Goal: Information Seeking & Learning: Learn about a topic

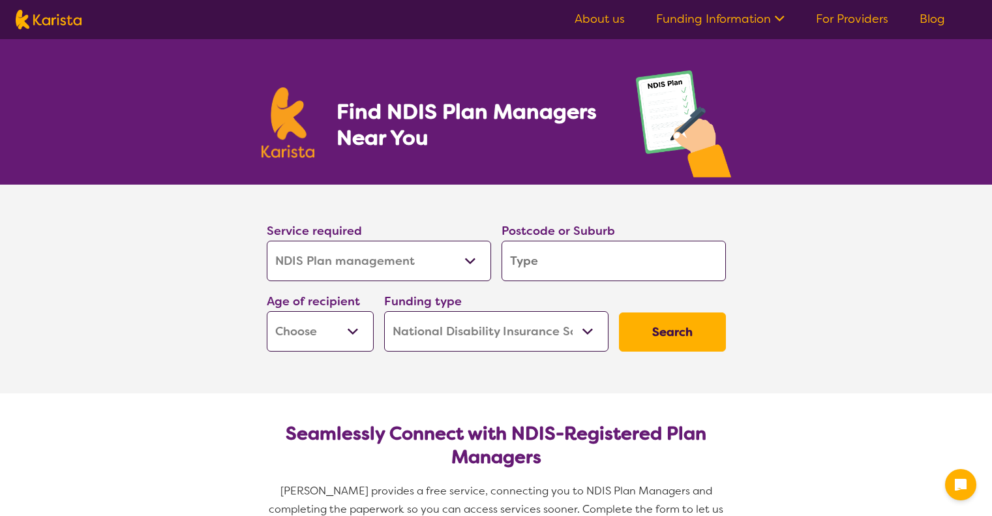
select select "NDIS Plan management"
select select "NDIS"
select select "NDIS Plan management"
select select "NDIS"
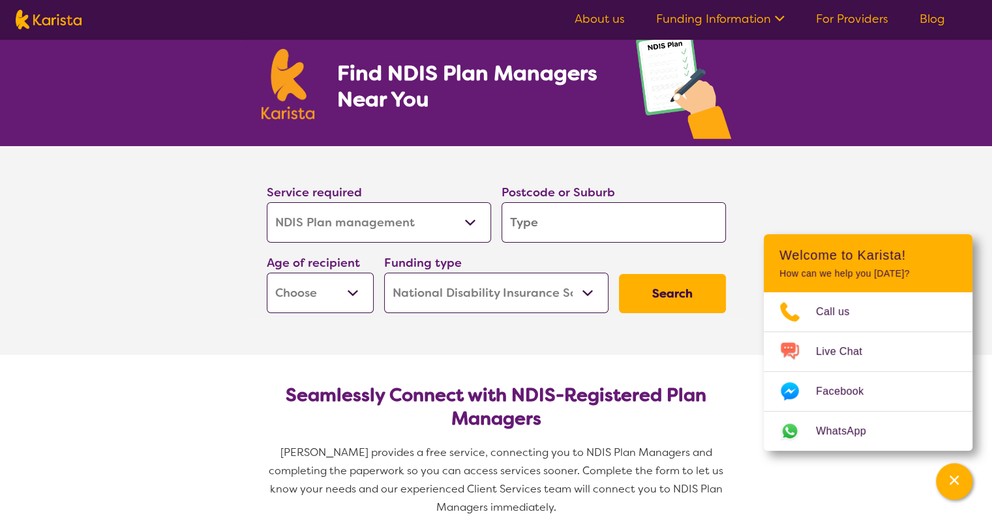
scroll to position [50, 0]
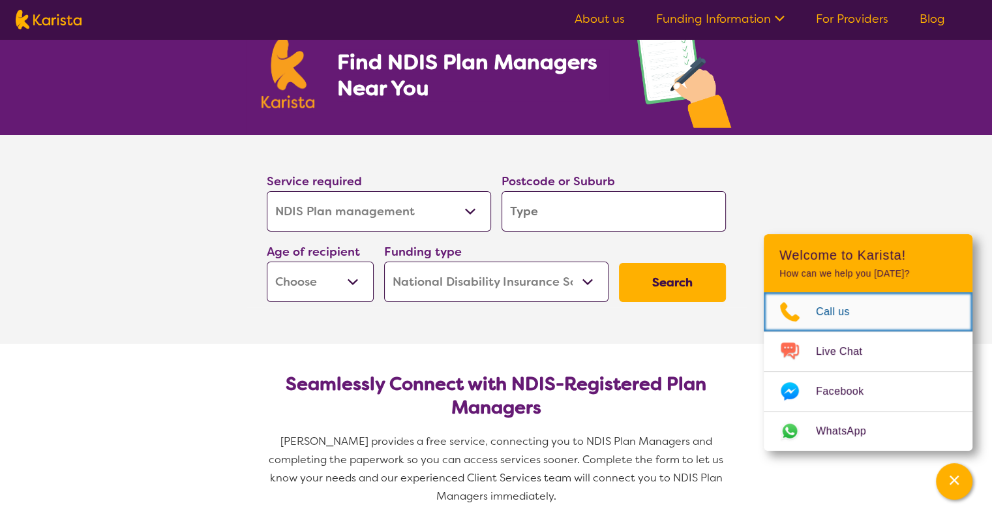
click at [835, 309] on span "Call us" at bounding box center [841, 312] width 50 height 20
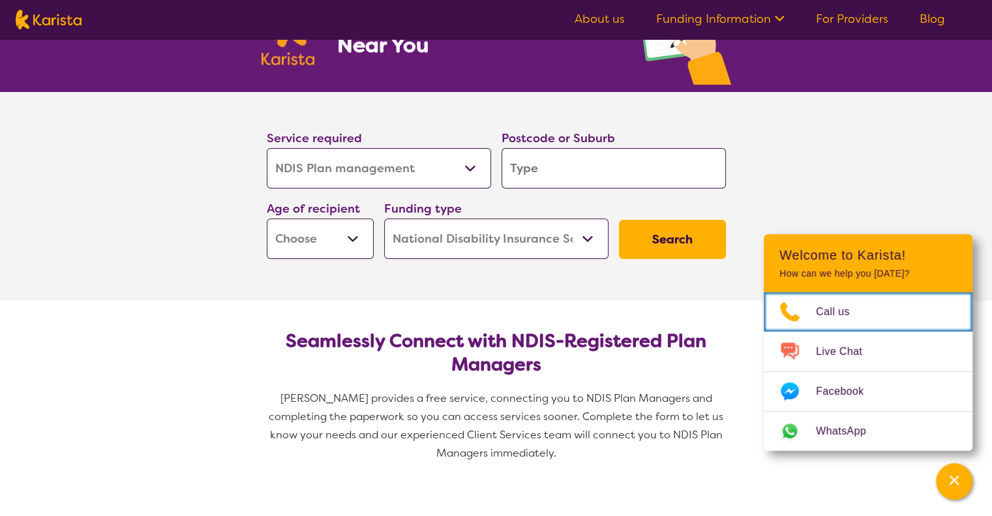
scroll to position [93, 0]
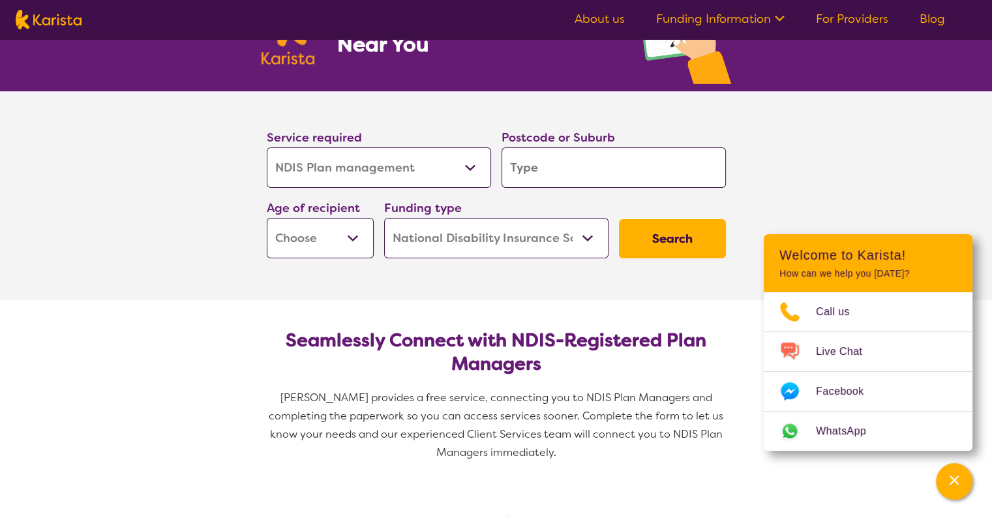
click at [536, 155] on input "search" at bounding box center [613, 167] width 224 height 40
type input "3"
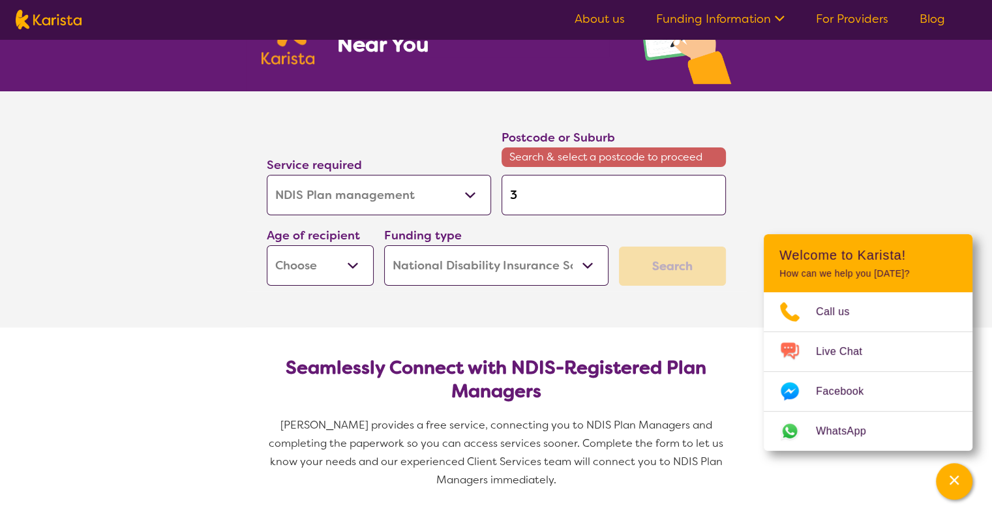
type input "30"
type input "306"
type input "3064"
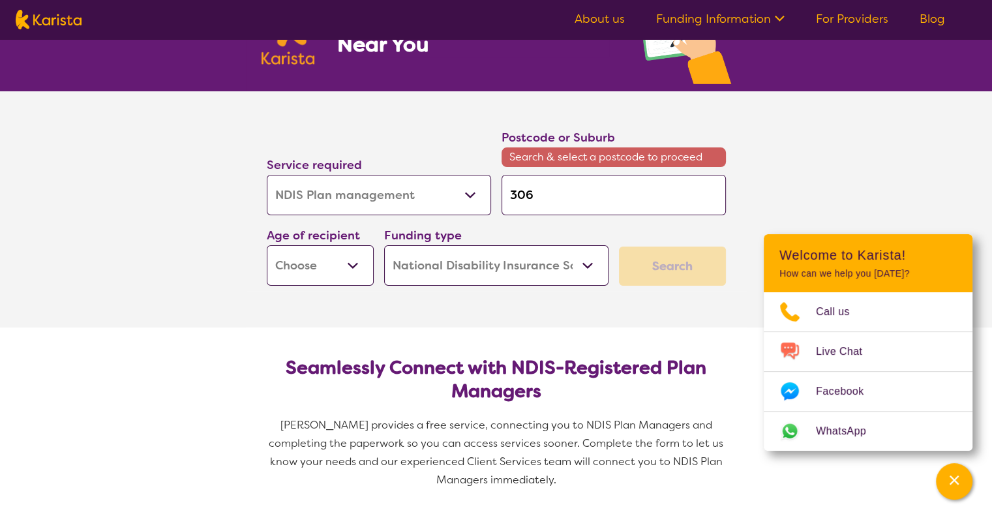
type input "3064"
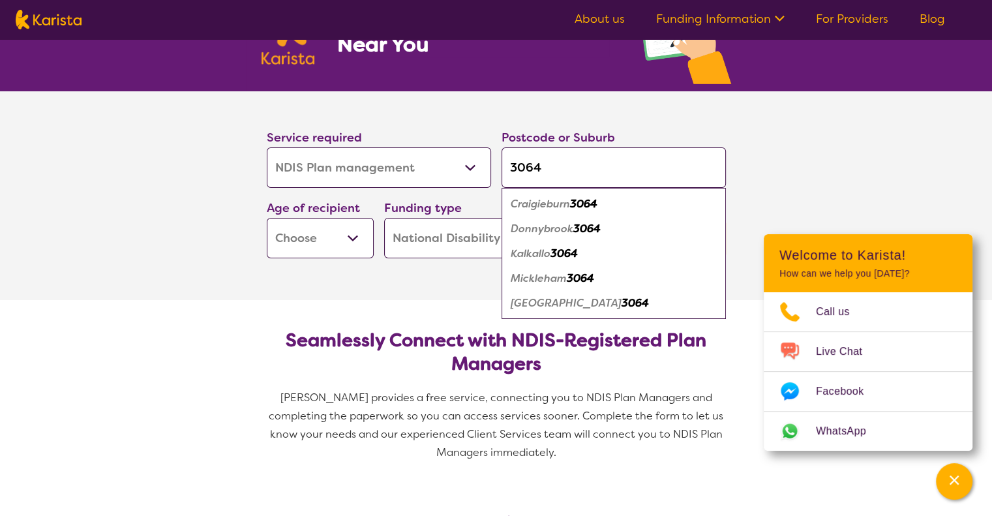
type input "3064"
click at [556, 194] on div "Craigieburn 3064" at bounding box center [613, 204] width 211 height 25
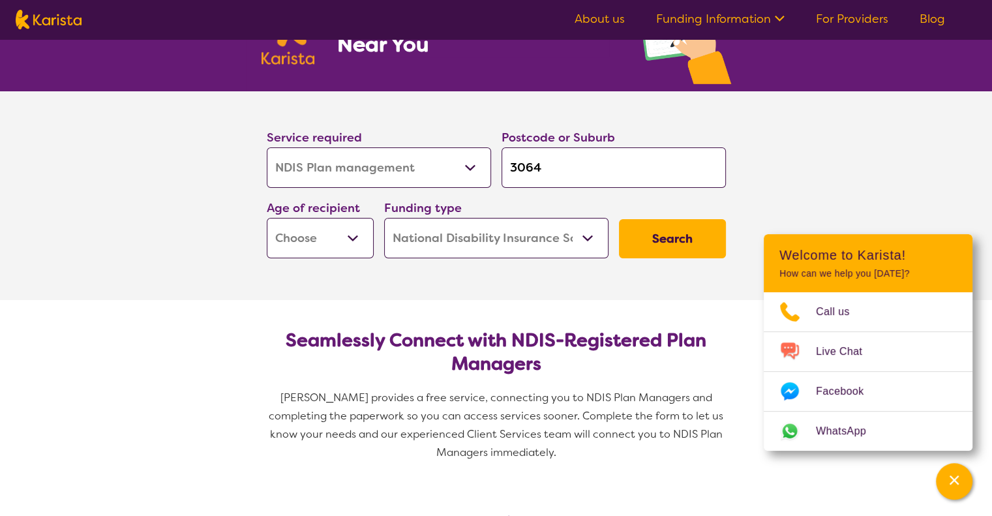
click at [351, 242] on select "Early Childhood - 0 to 9 Child - 10 to 11 Adolescent - 12 to 17 Adult - 18 to 6…" at bounding box center [320, 238] width 107 height 40
select select "EC"
click at [267, 218] on select "Early Childhood - 0 to 9 Child - 10 to 11 Adolescent - 12 to 17 Adult - 18 to 6…" at bounding box center [320, 238] width 107 height 40
select select "EC"
click at [585, 245] on select "Home Care Package (HCP) National Disability Insurance Scheme (NDIS) I don't know" at bounding box center [496, 238] width 224 height 40
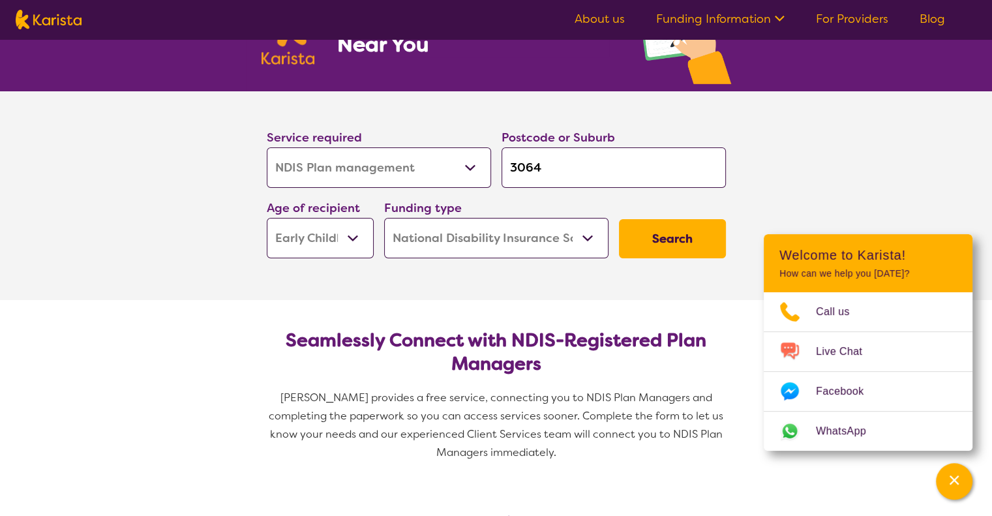
click at [384, 218] on select "Home Care Package (HCP) National Disability Insurance Scheme (NDIS) I don't know" at bounding box center [496, 238] width 224 height 40
click at [660, 242] on button "Search" at bounding box center [672, 238] width 107 height 39
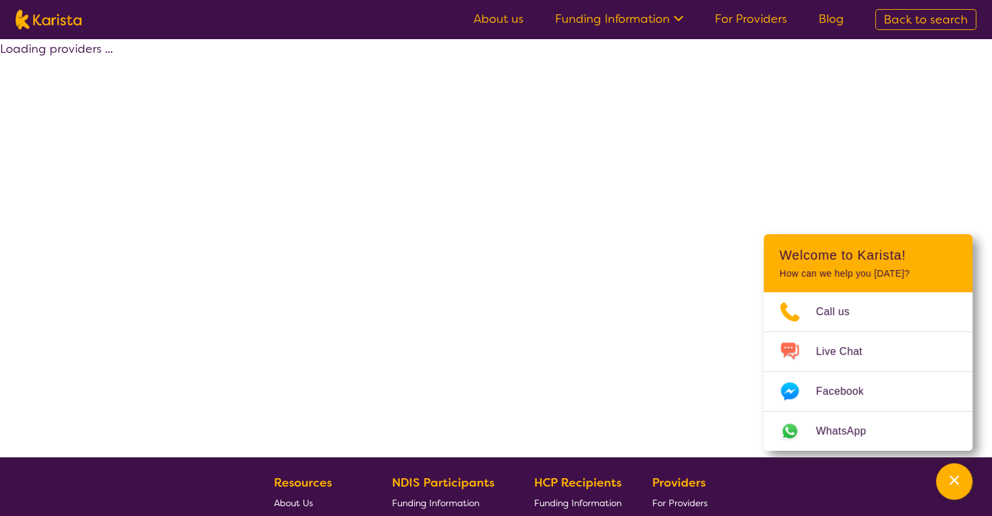
select select "by_score"
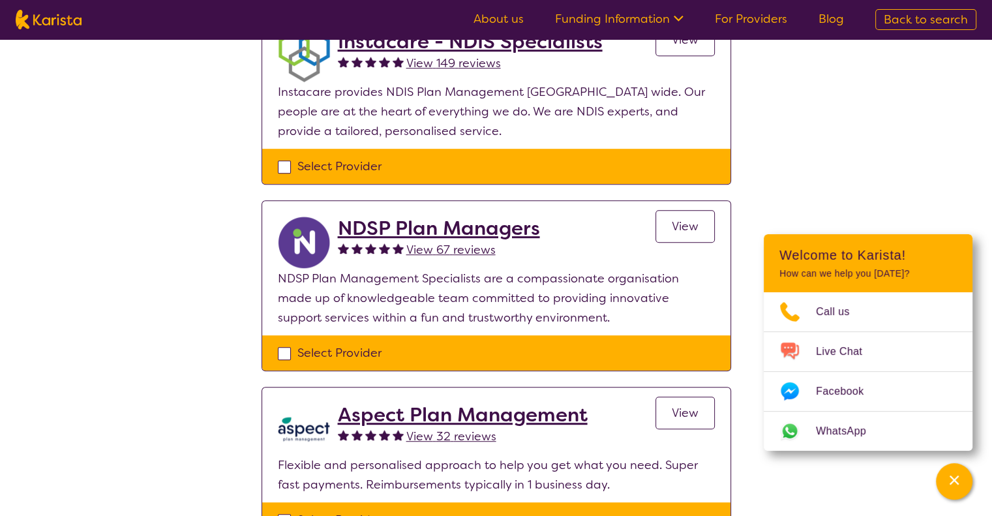
scroll to position [707, 0]
click at [685, 228] on span "View" at bounding box center [685, 226] width 27 height 16
